Goal: Task Accomplishment & Management: Manage account settings

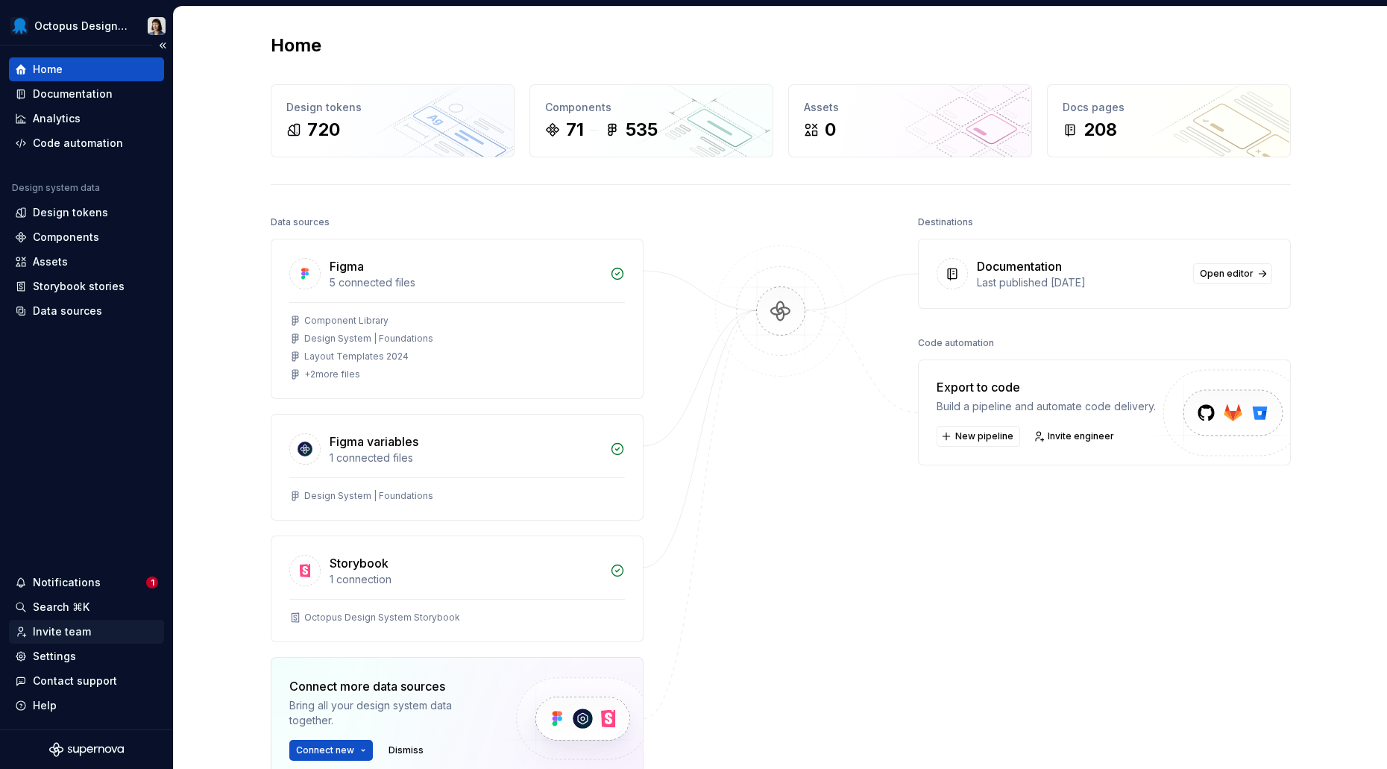
click at [80, 630] on div "Invite team" at bounding box center [62, 631] width 58 height 15
click at [77, 654] on div "Settings" at bounding box center [86, 656] width 143 height 15
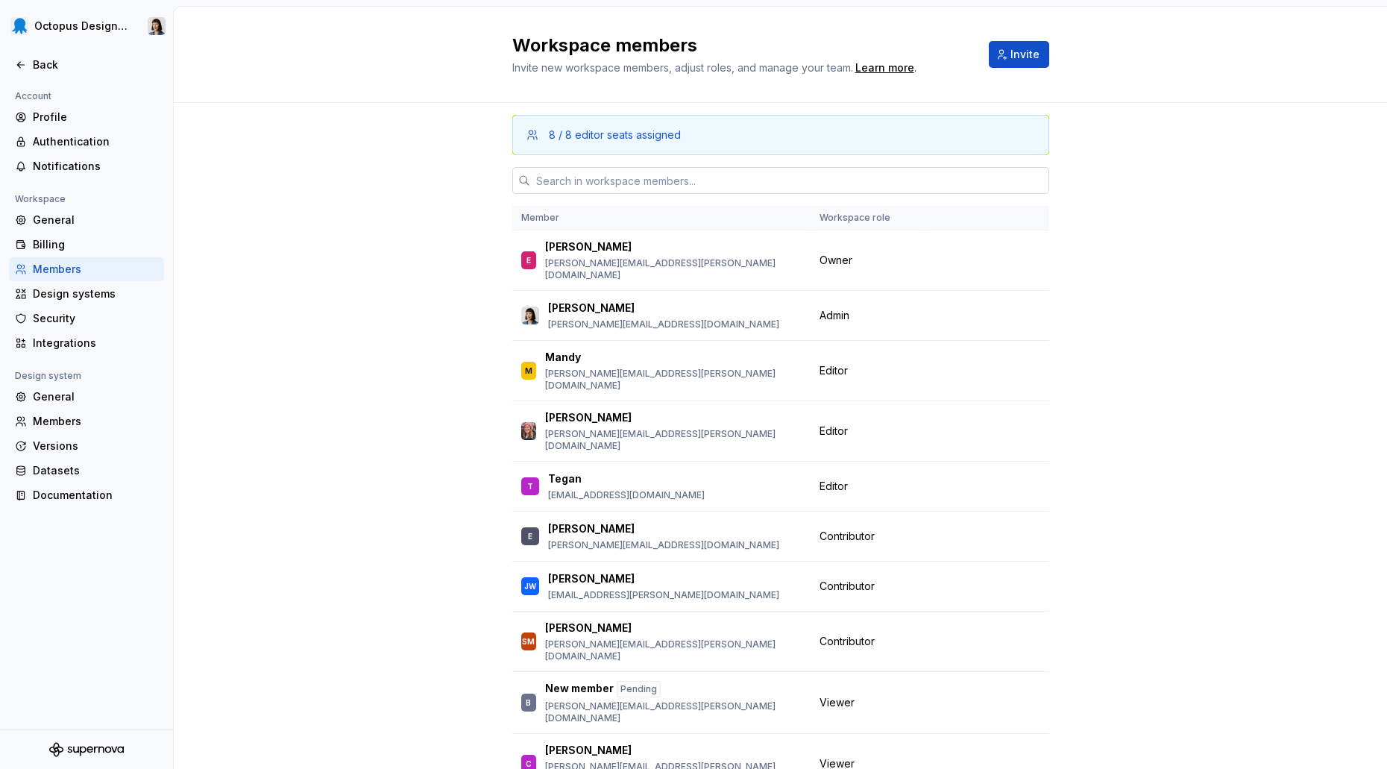
click at [665, 185] on input "text" at bounding box center [789, 180] width 519 height 27
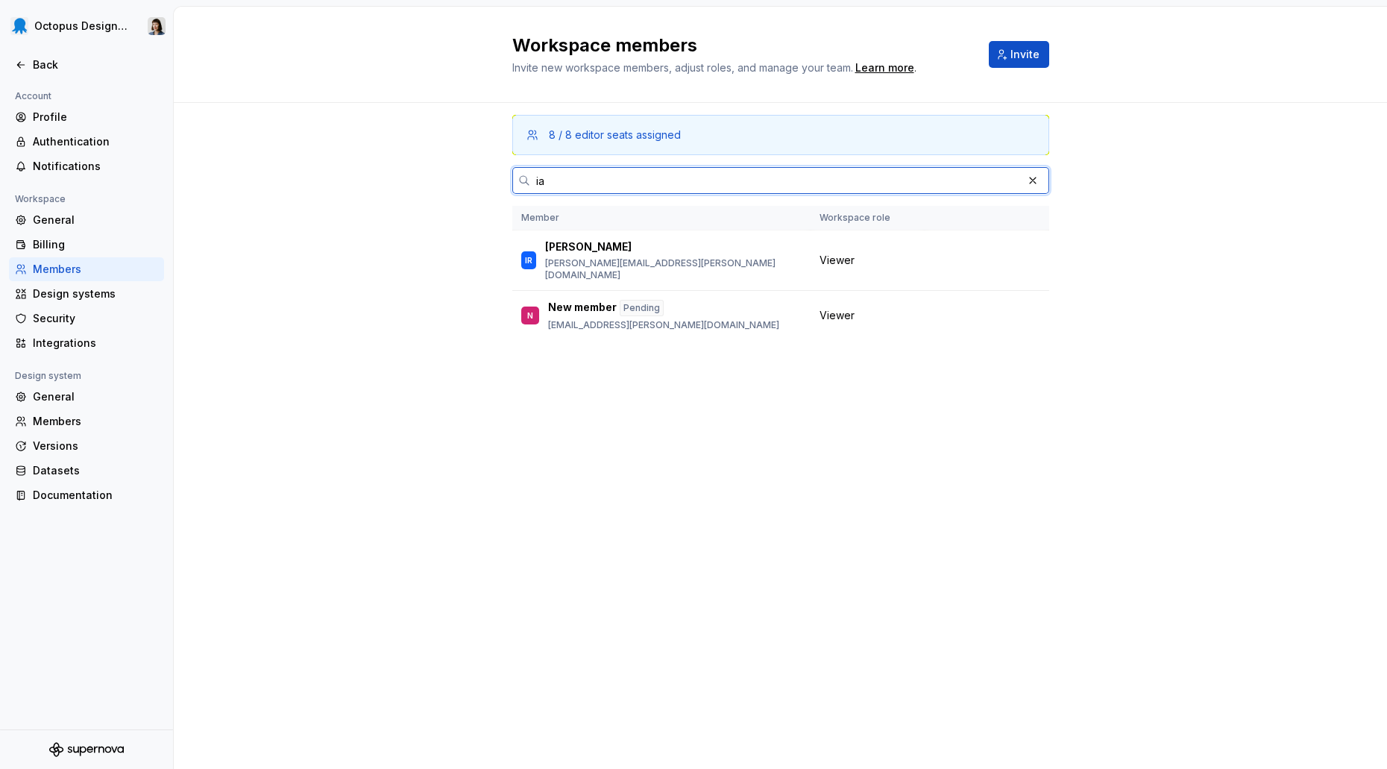
type input "i"
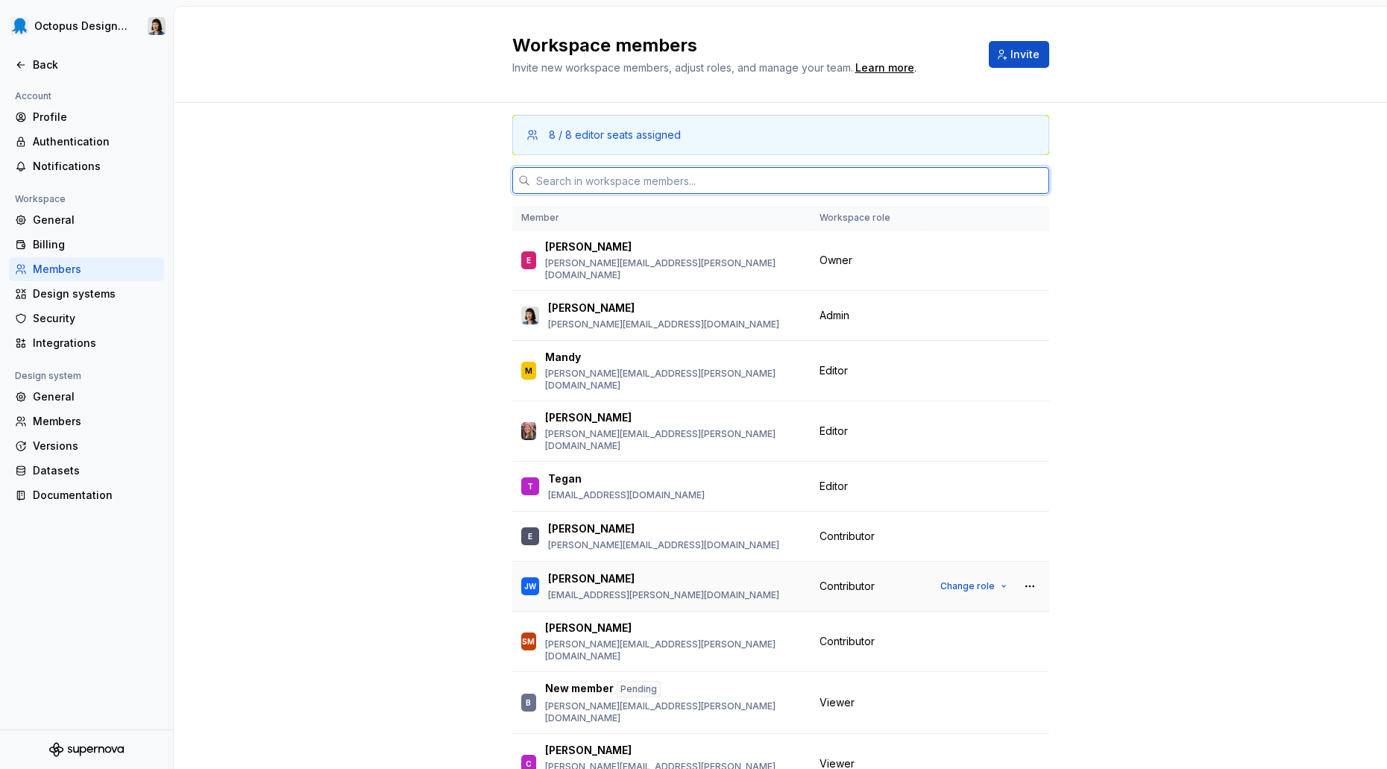
scroll to position [130, 0]
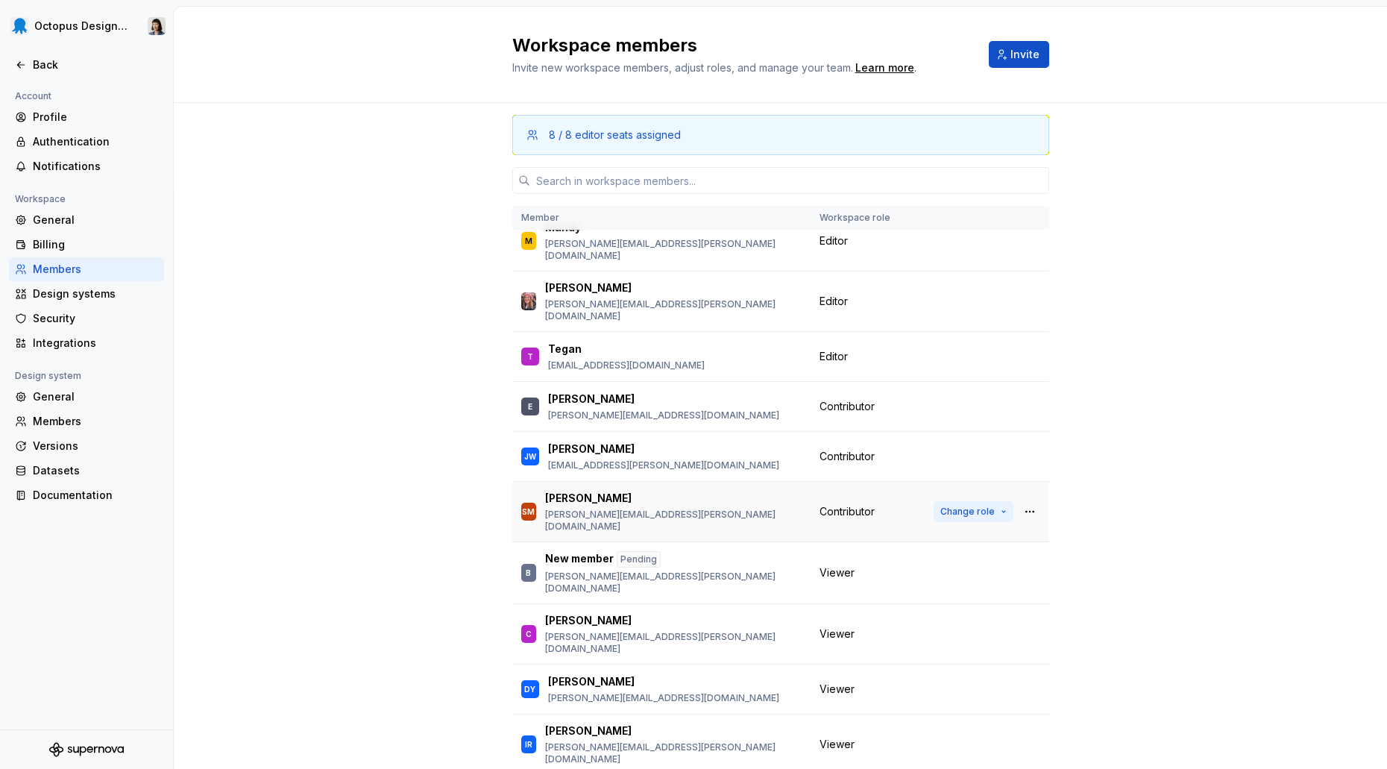
click at [982, 501] on button "Change role" at bounding box center [974, 511] width 80 height 21
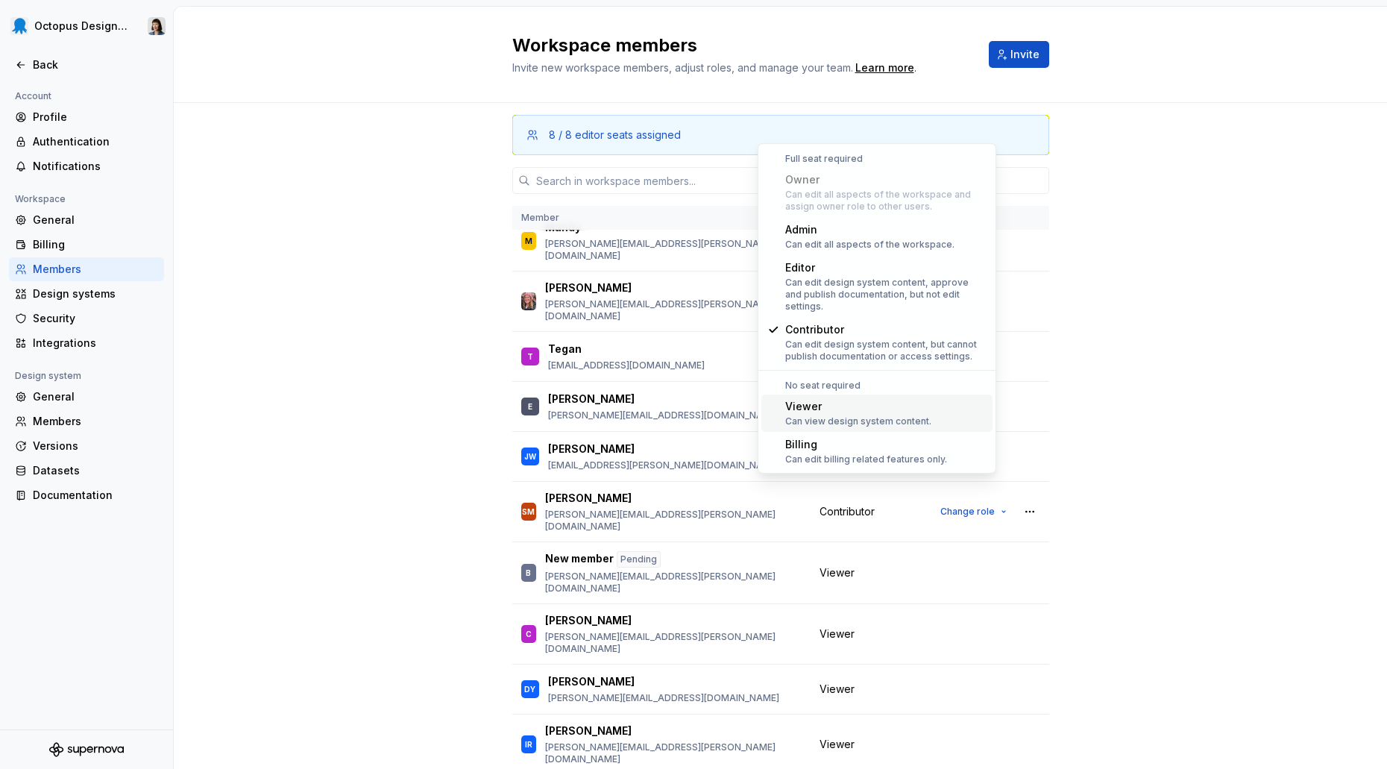
click at [941, 404] on div "Viewer Can view design system content." at bounding box center [885, 413] width 201 height 28
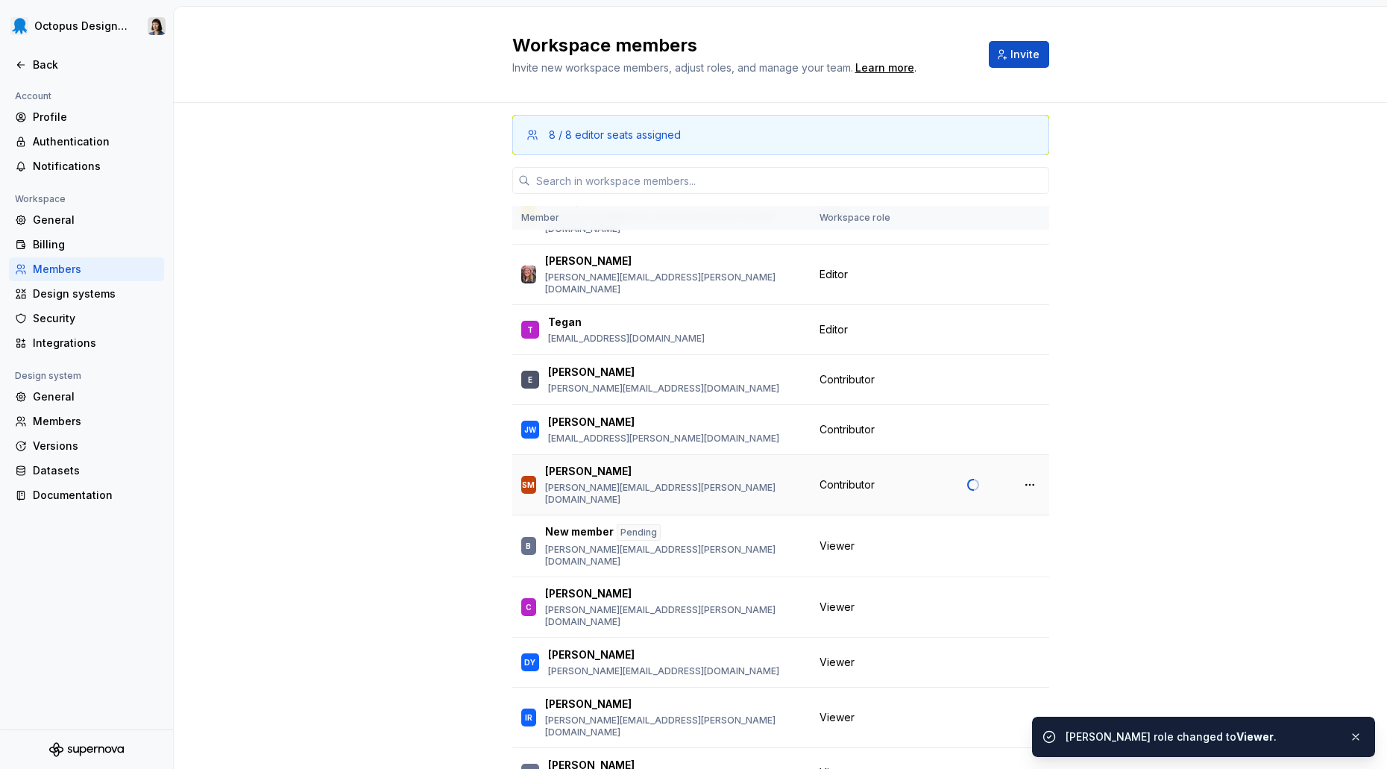
scroll to position [175, 0]
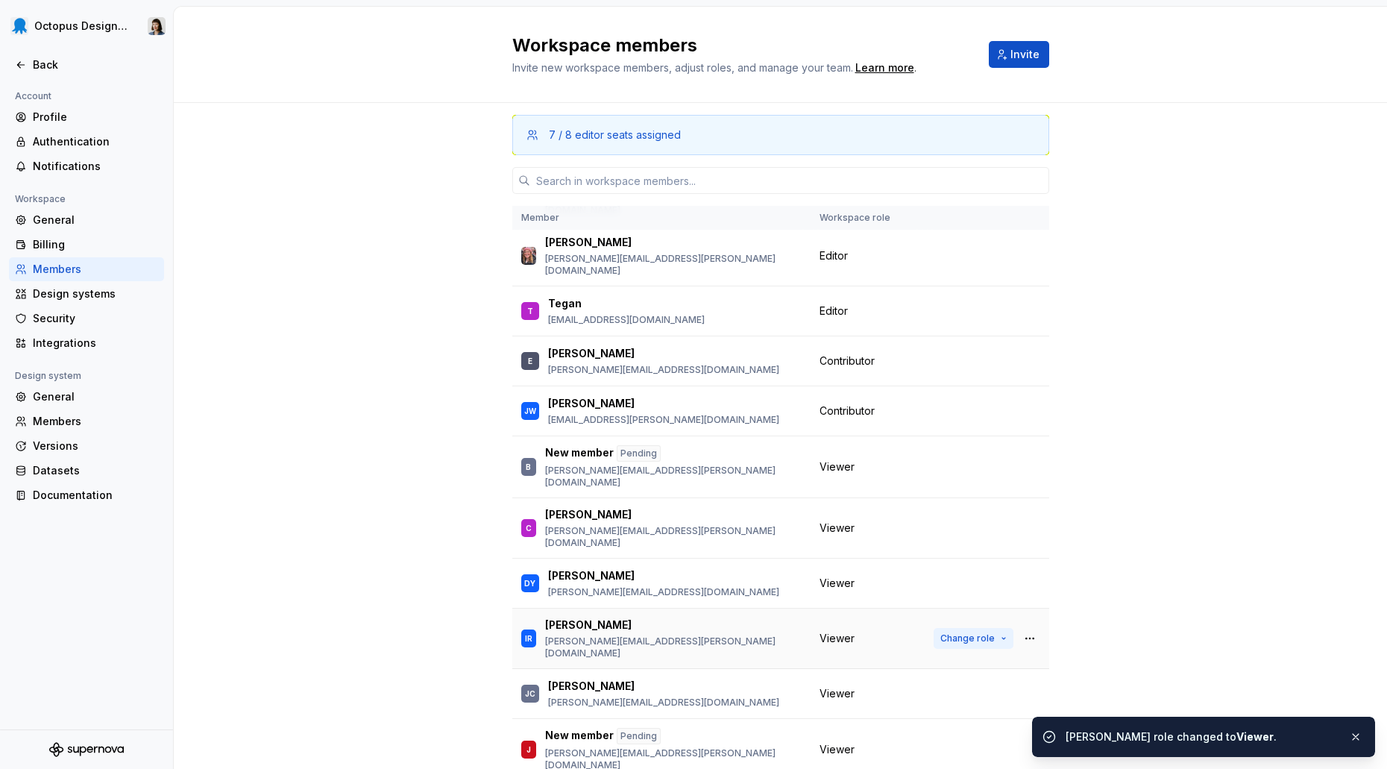
click at [977, 632] on span "Change role" at bounding box center [967, 638] width 54 height 12
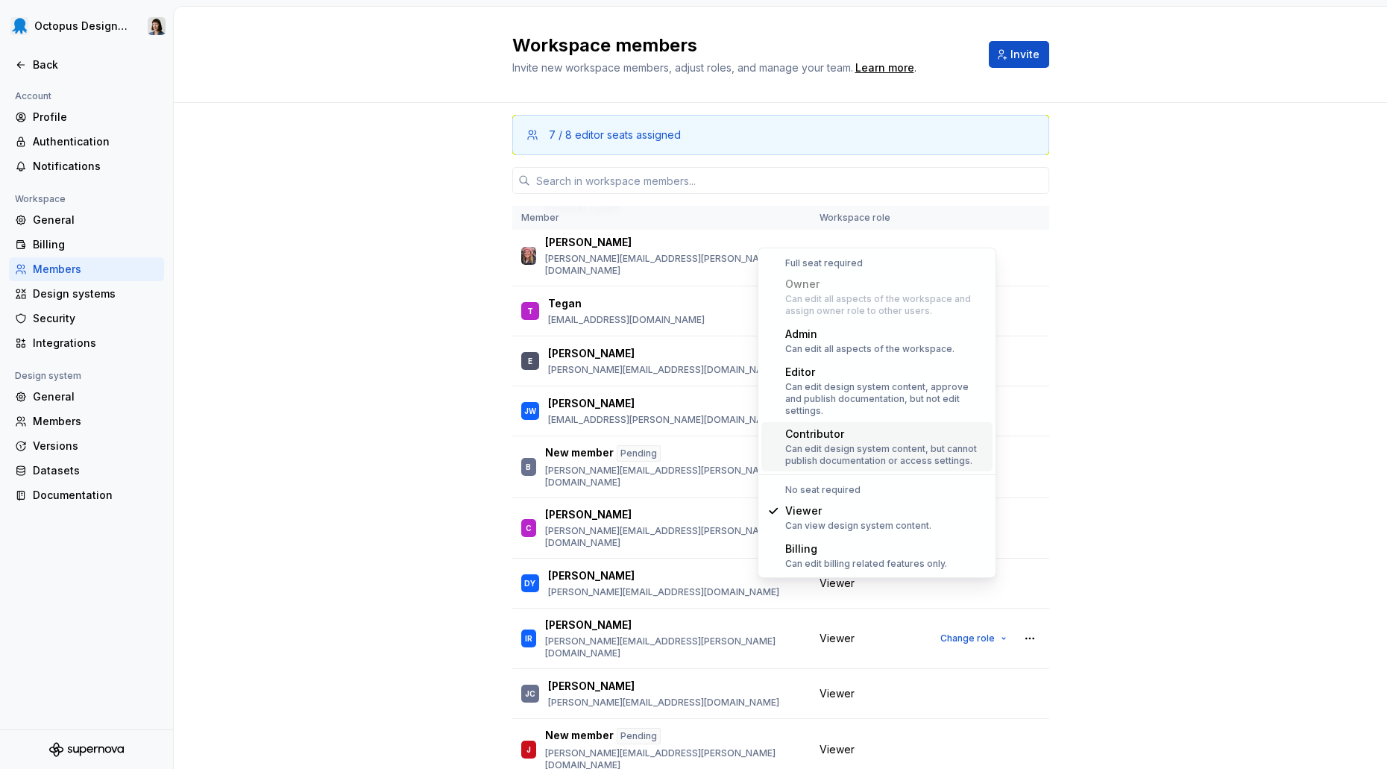
click at [913, 443] on div "Can edit design system content, but cannot publish documentation or access sett…" at bounding box center [885, 455] width 201 height 24
